Goal: Transaction & Acquisition: Book appointment/travel/reservation

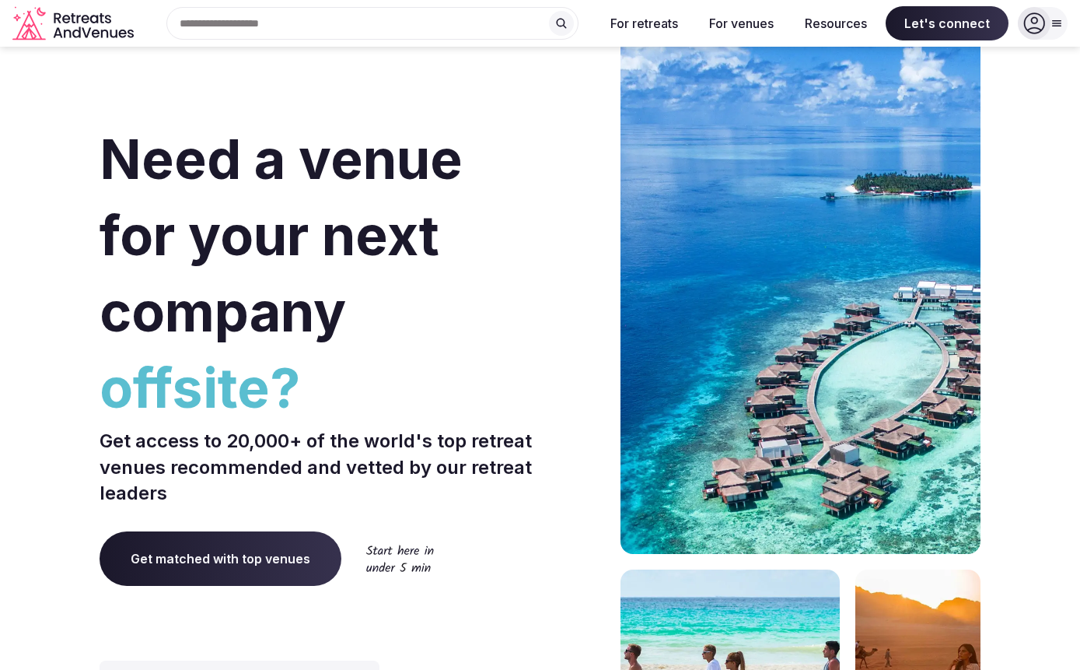
click at [1034, 31] on icon at bounding box center [1034, 23] width 22 height 22
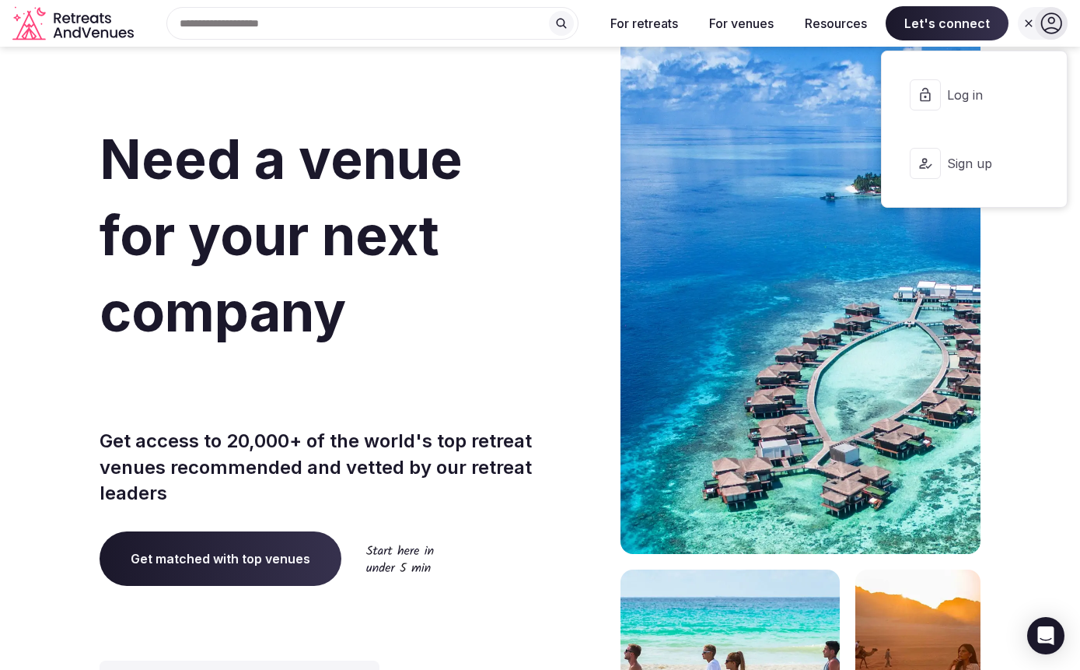
click at [948, 94] on span "Log in" at bounding box center [984, 94] width 75 height 17
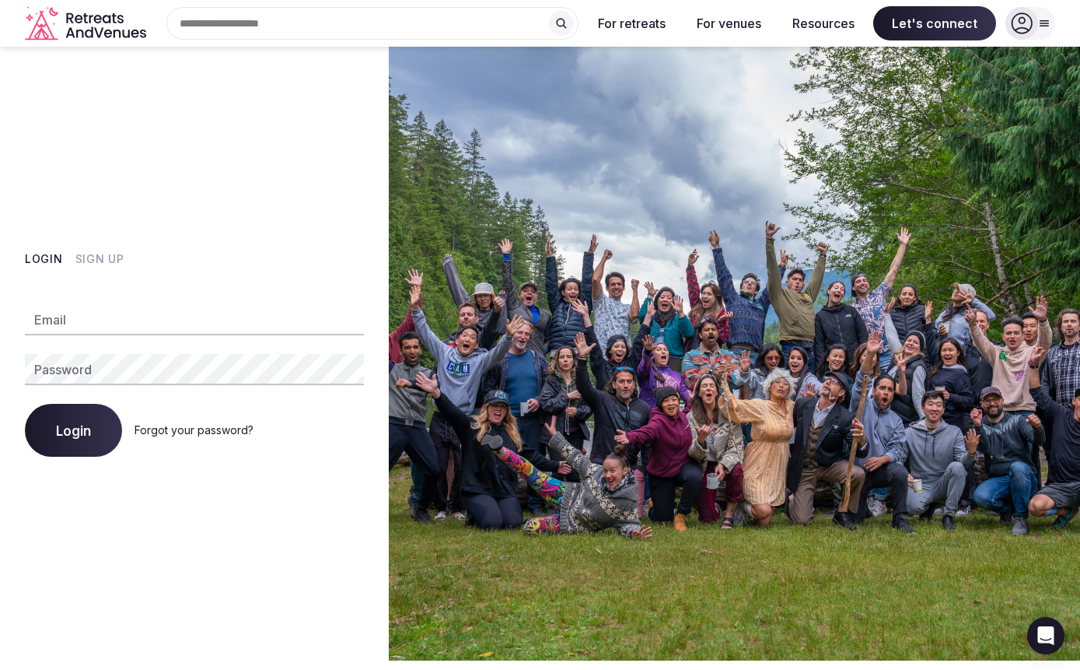
click at [138, 316] on input "Email" at bounding box center [194, 319] width 339 height 31
type input "**********"
click at [89, 437] on span "Login" at bounding box center [73, 430] width 35 height 16
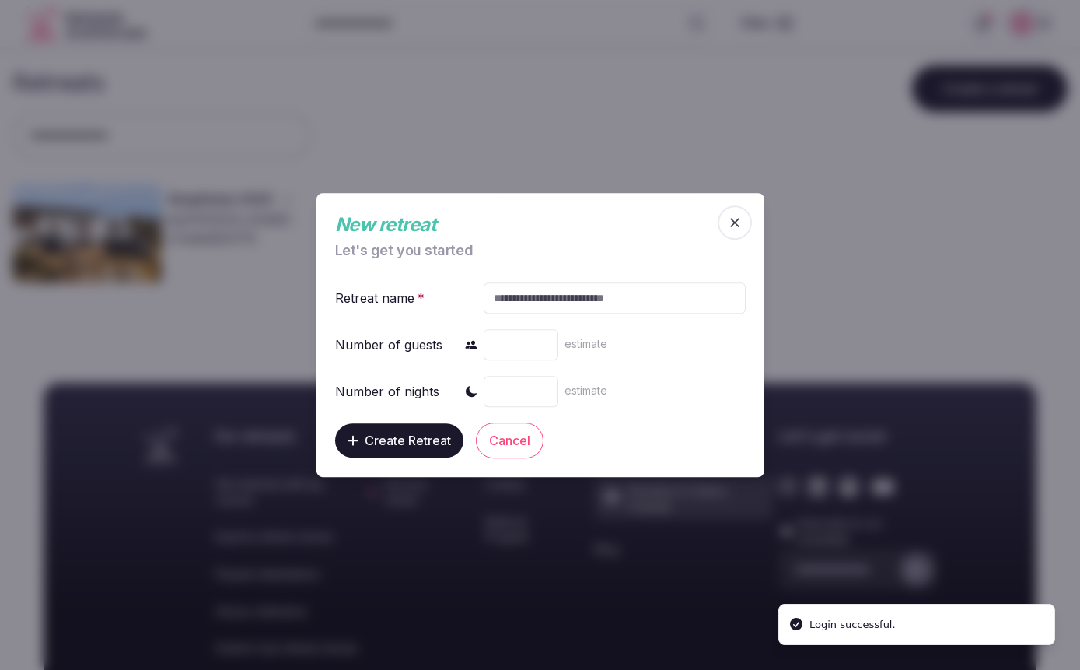
click at [747, 223] on span "button" at bounding box center [735, 222] width 34 height 34
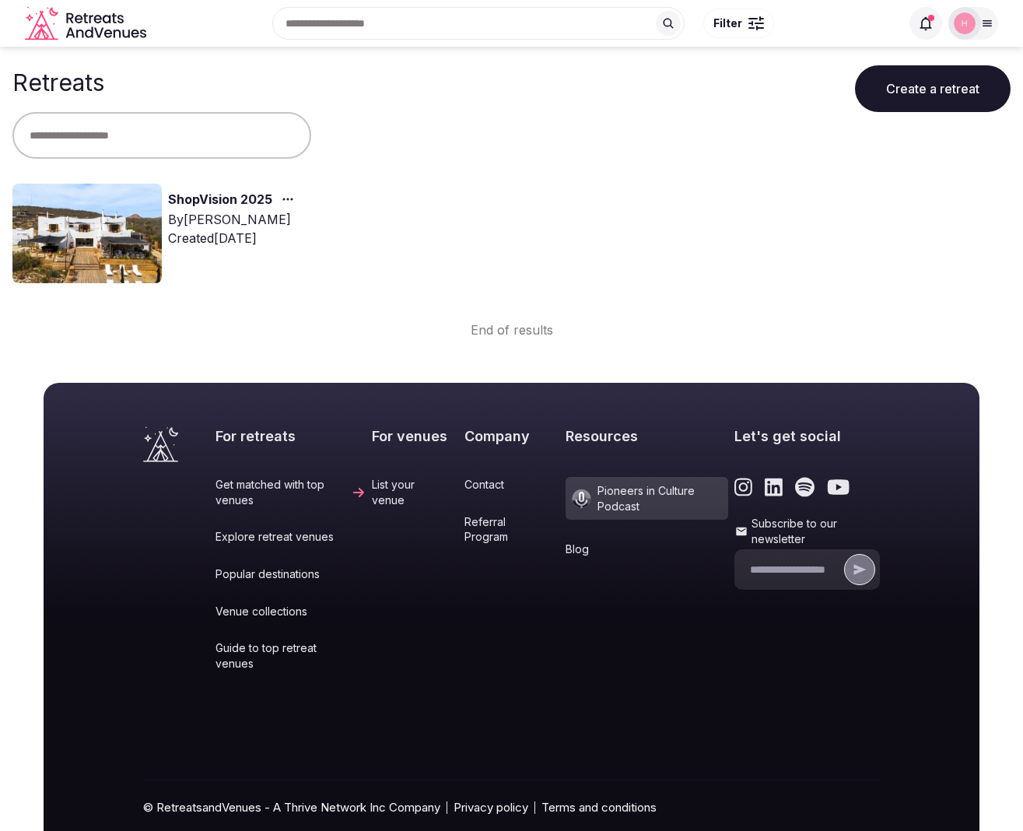
click at [217, 201] on link "ShopVision 2025" at bounding box center [220, 200] width 104 height 20
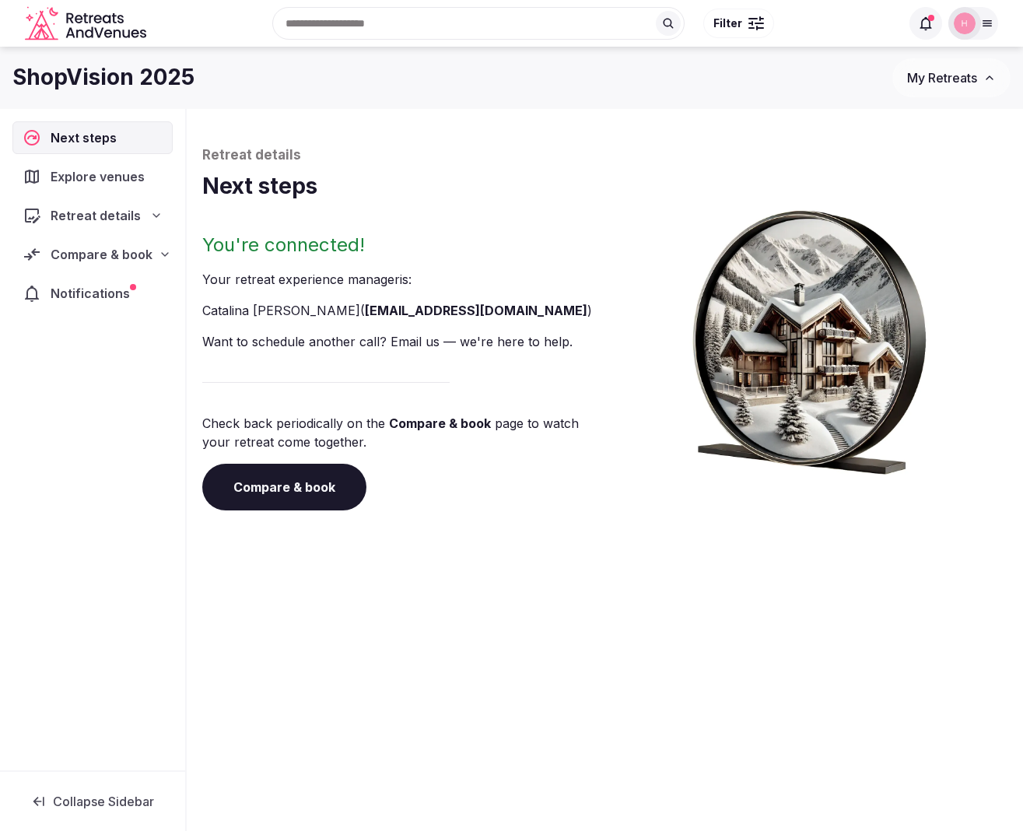
click at [138, 256] on span "Compare & book" at bounding box center [102, 254] width 102 height 19
click at [83, 376] on span "Contracts (1)" at bounding box center [71, 384] width 68 height 16
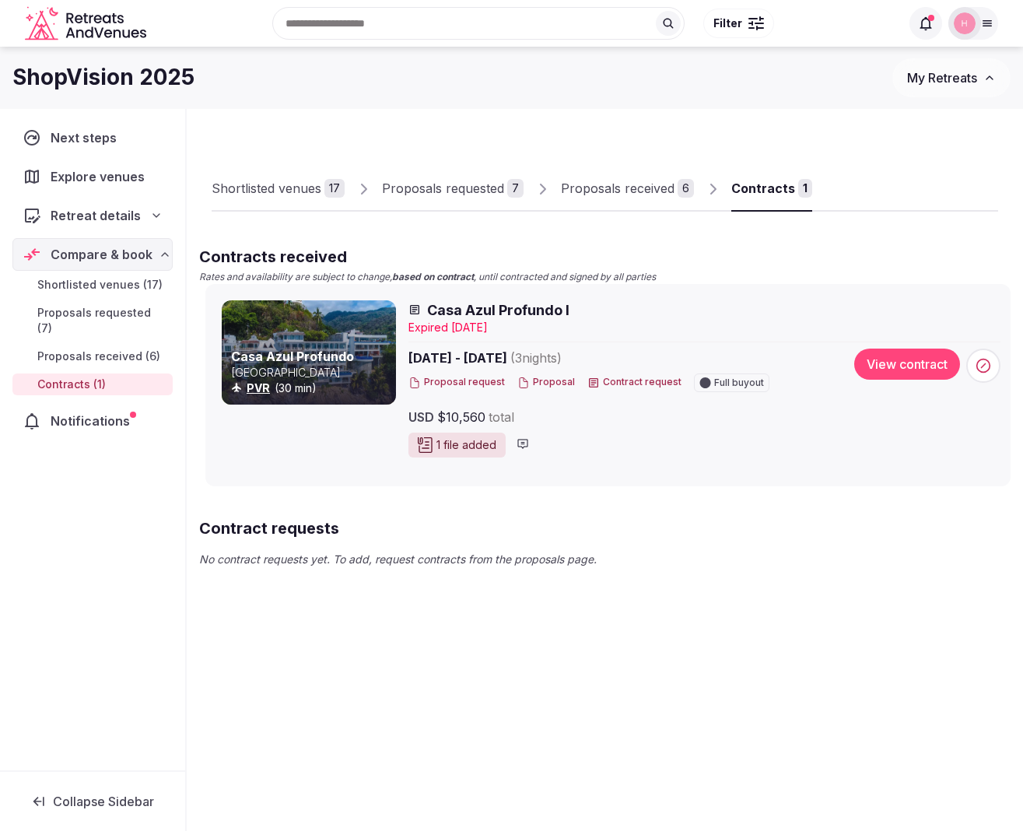
click at [532, 320] on div "Expire d [DATE]" at bounding box center [704, 328] width 592 height 16
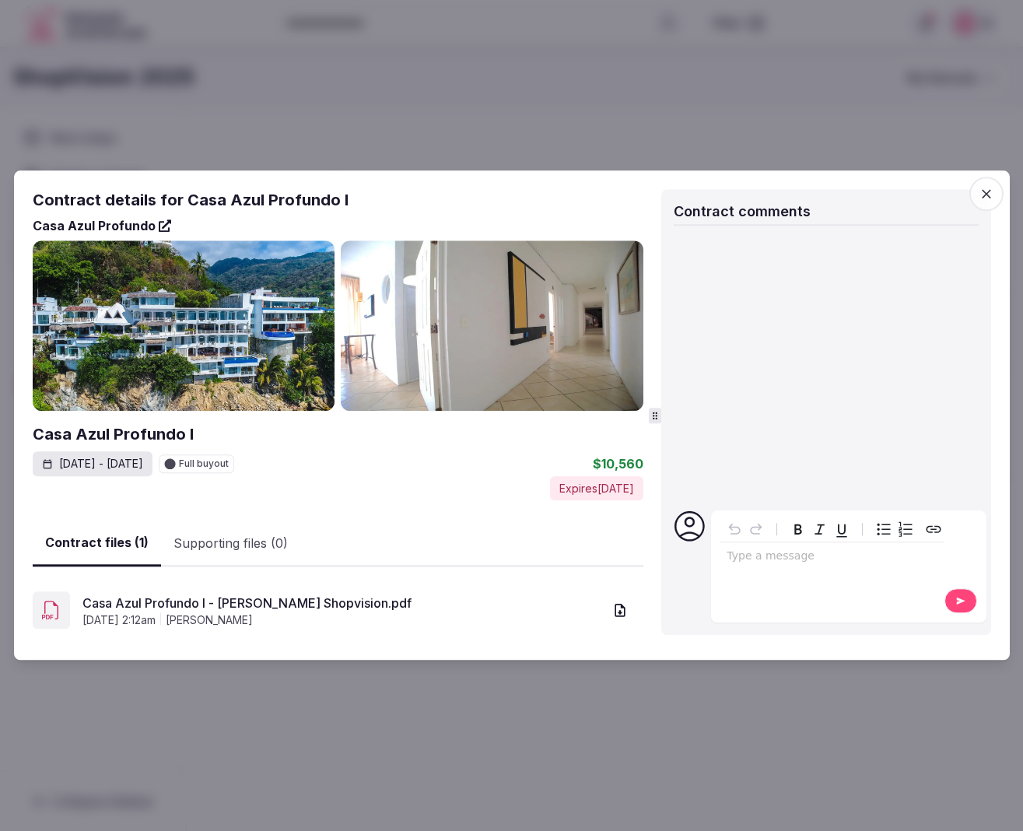
click at [324, 604] on link "Casa Azul Profundo I - [PERSON_NAME] Shopvision.pdf" at bounding box center [342, 602] width 521 height 19
click at [988, 191] on icon "button" at bounding box center [986, 194] width 16 height 16
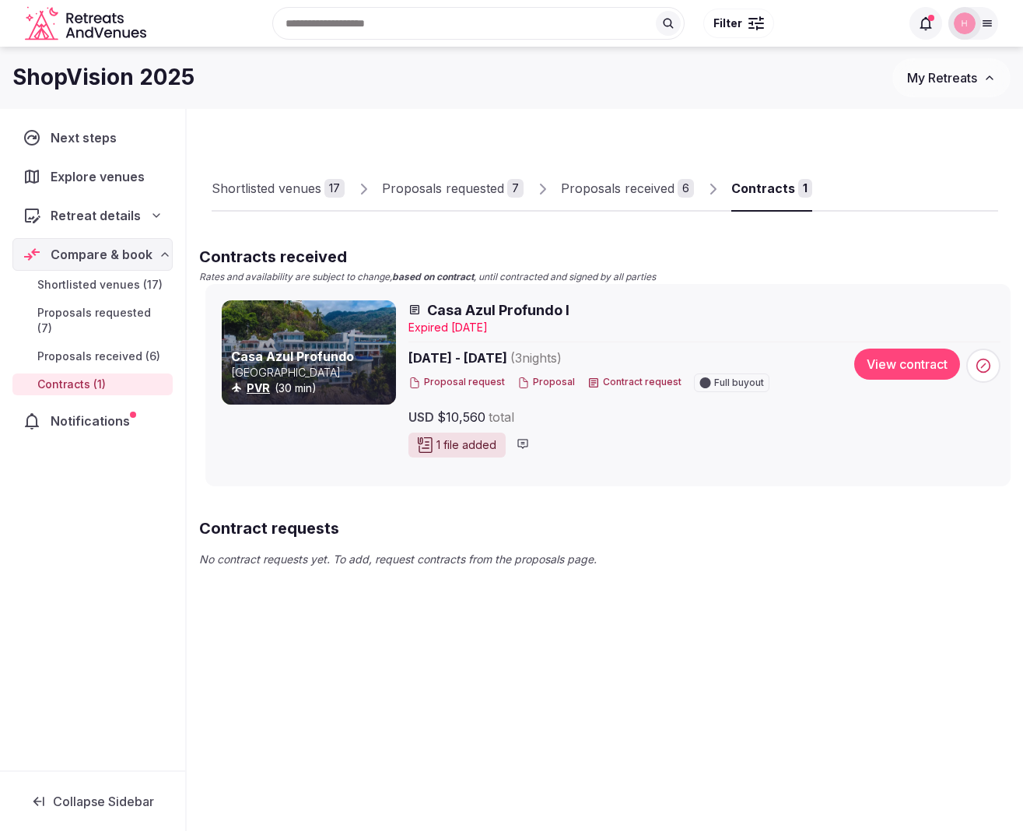
click at [594, 191] on div "Proposals received" at bounding box center [618, 188] width 114 height 19
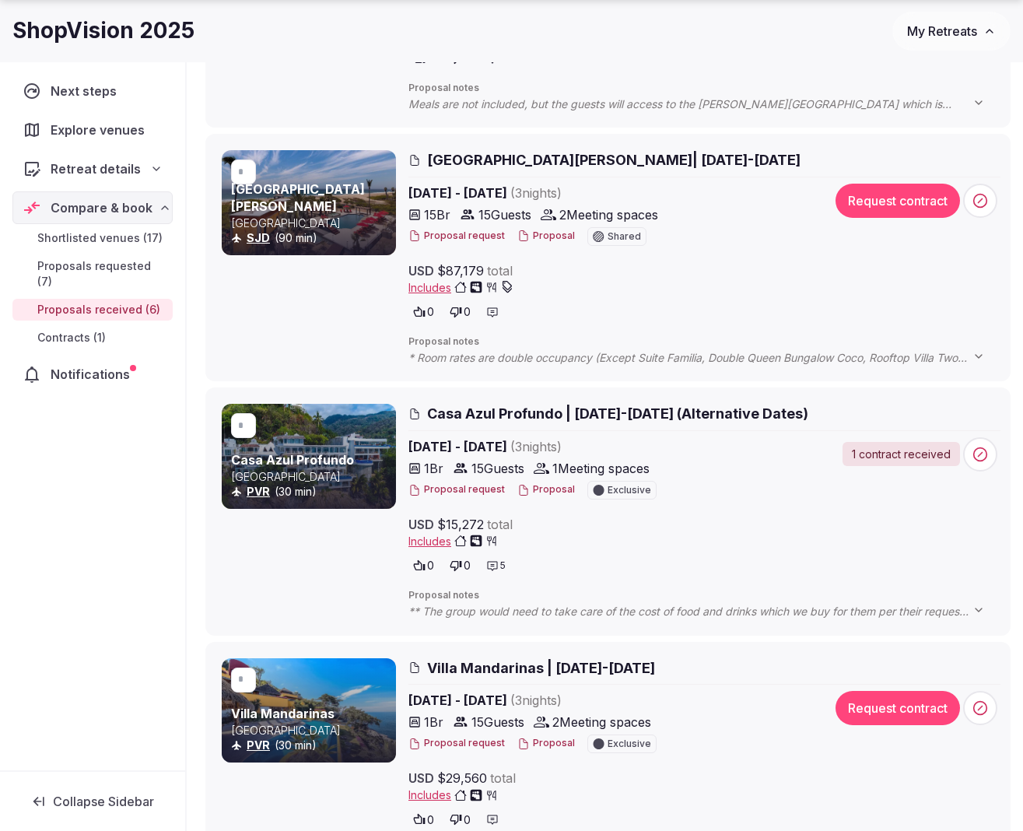
scroll to position [998, 0]
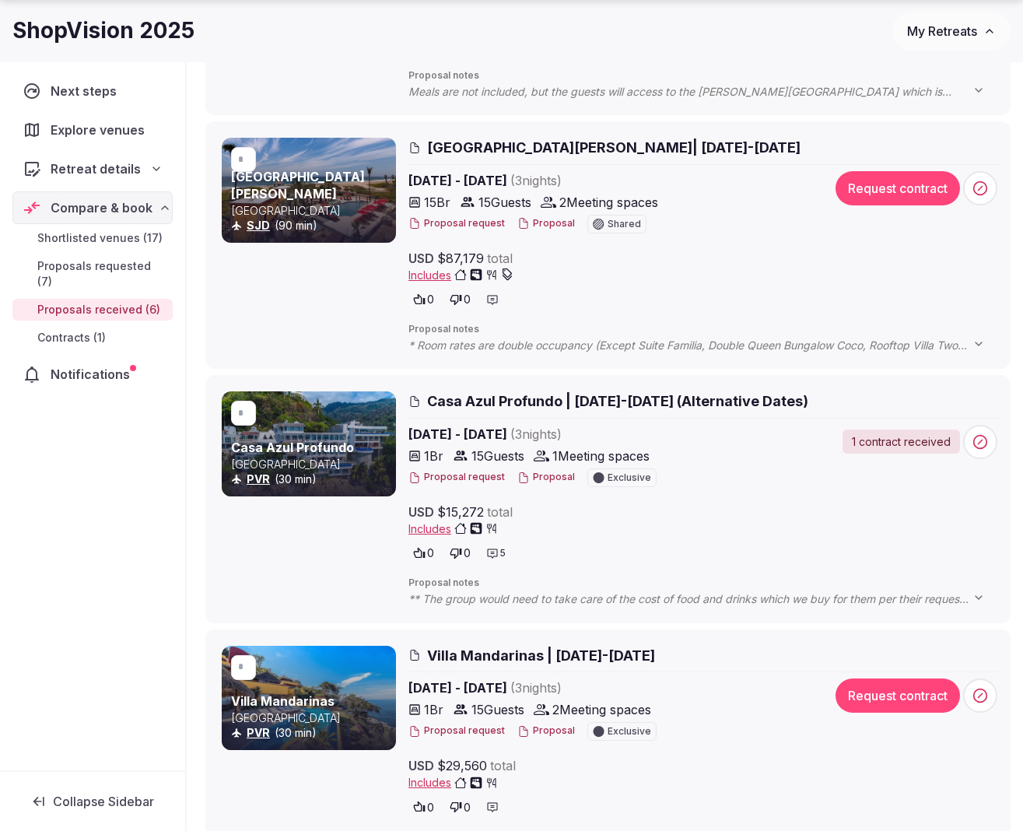
click at [655, 402] on span "Casa Azul Profundo | [DATE]-[DATE] (Alternative Dates)" at bounding box center [617, 400] width 381 height 19
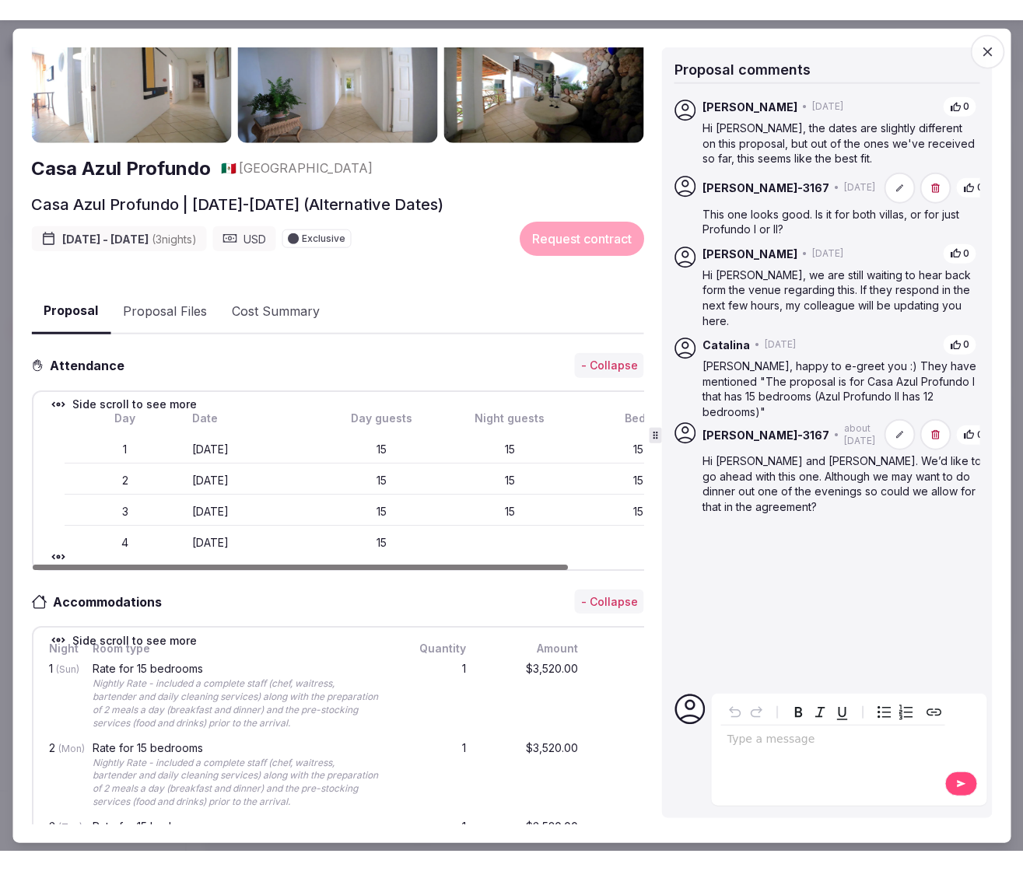
scroll to position [68, 0]
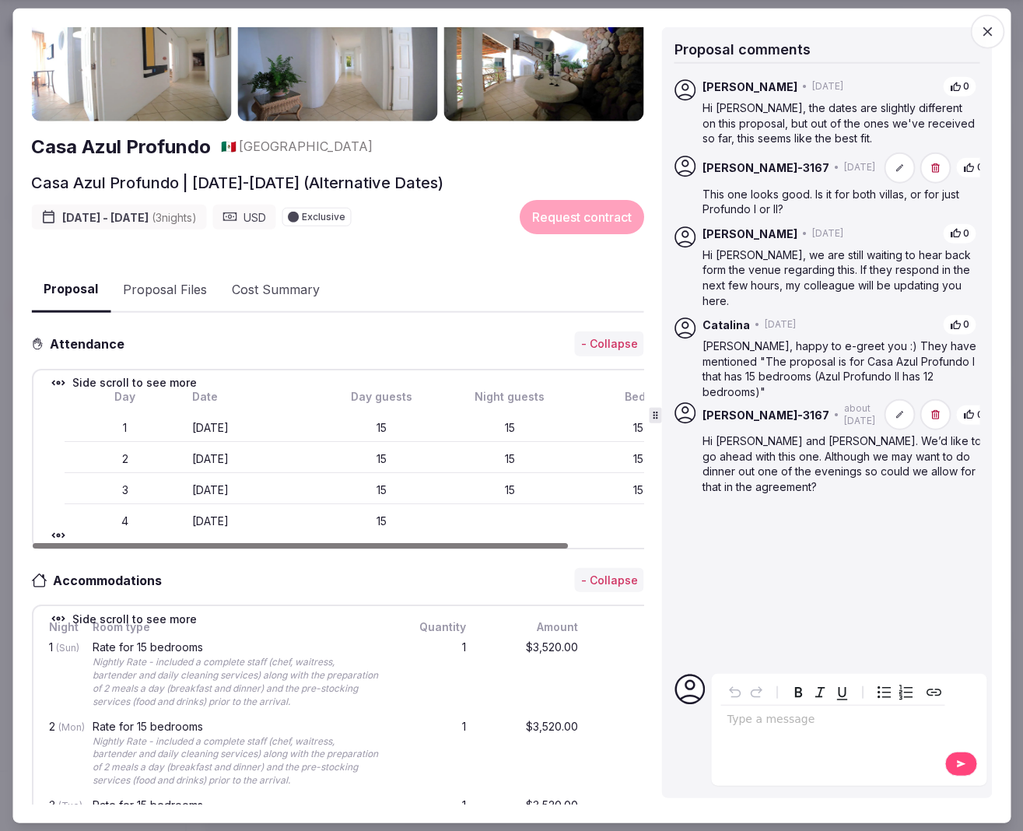
drag, startPoint x: 208, startPoint y: 459, endPoint x: 295, endPoint y: 457, distance: 87.1
click at [295, 457] on div "[DATE]" at bounding box center [253, 458] width 122 height 16
click at [990, 36] on icon "button" at bounding box center [987, 32] width 16 height 16
